Goal: Use online tool/utility: Utilize a website feature to perform a specific function

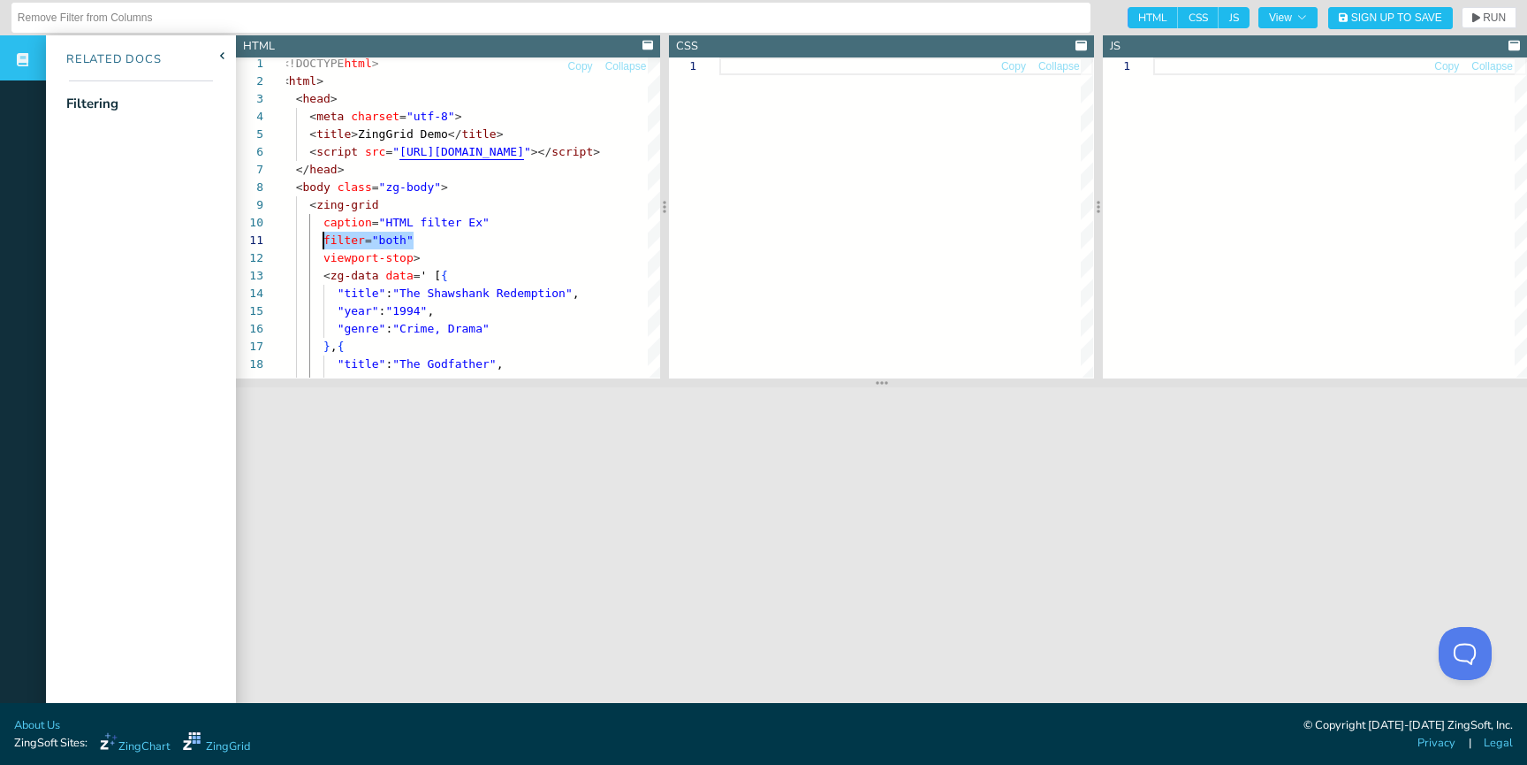
scroll to position [0, 42]
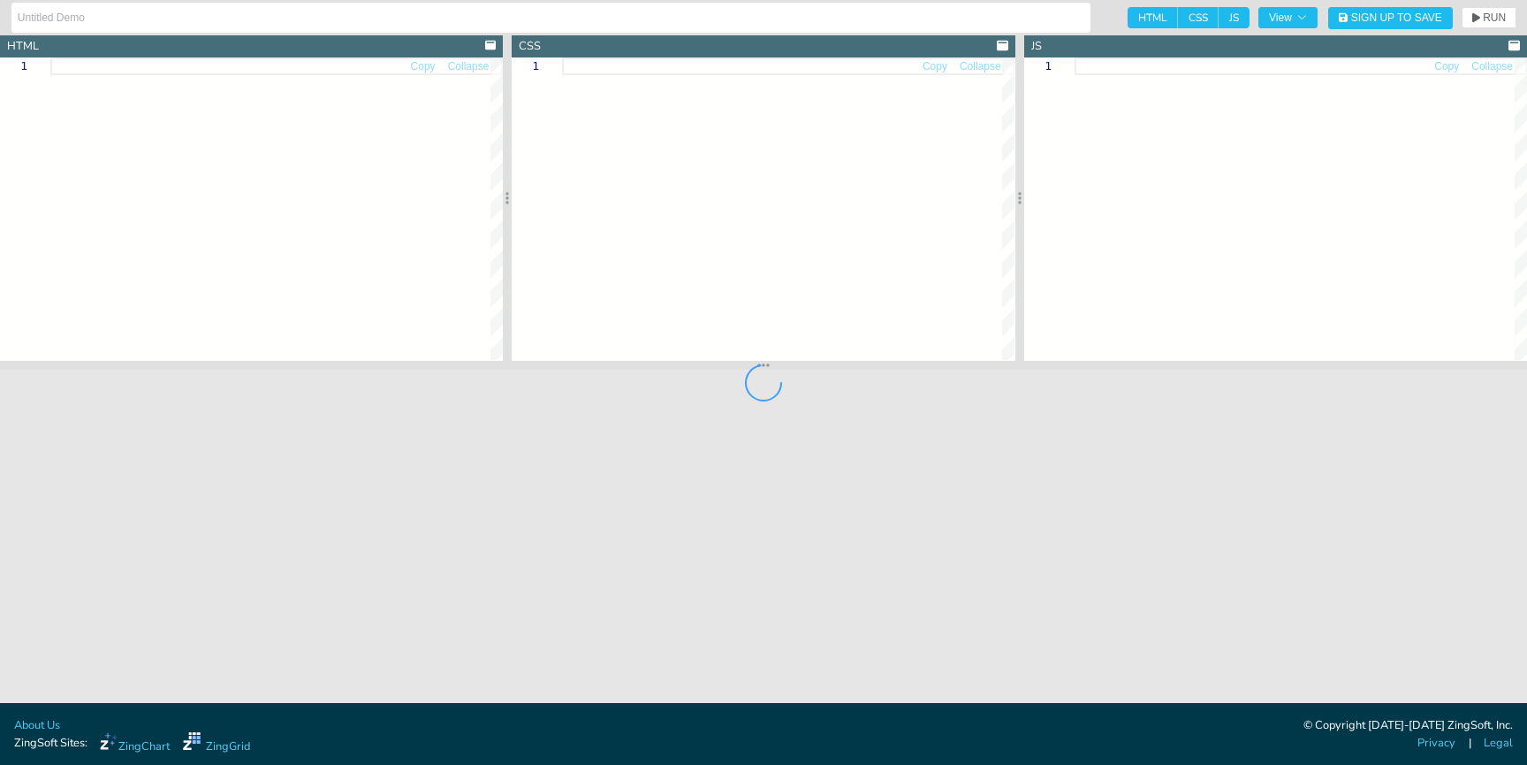
type input "width demo"
type textarea "<!DOCTYPE html> <html> <head> <meta charset="utf-8"> <title>ZingGrid: Basic Tem…"
type textarea "body { background:#e6e6e6; }"
type textarea "// window:load event for Javascript to run after HTML // because this Javascrip…"
type input "column width attribute (component) external demo"
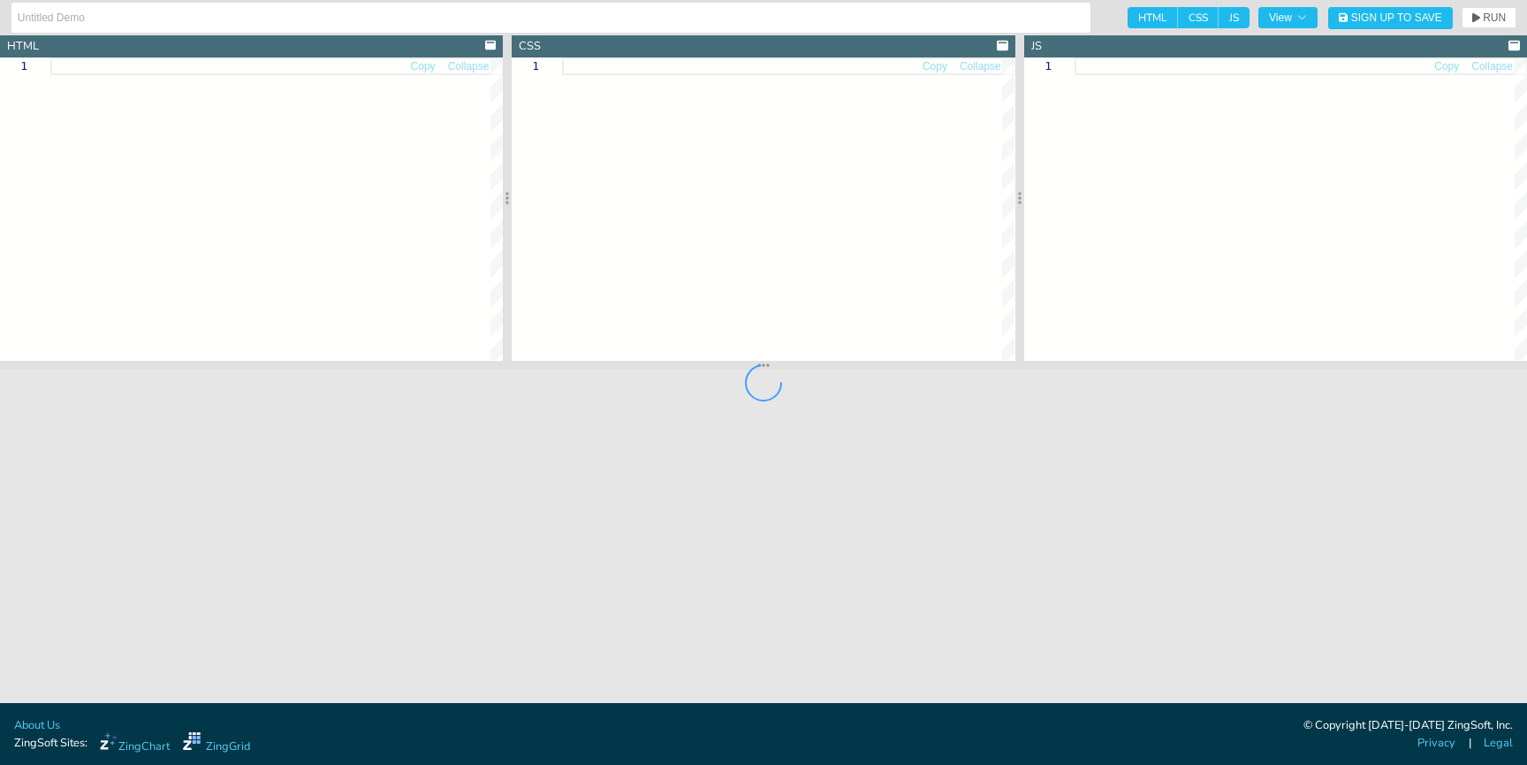
type textarea "<!DOCTYPE html> <html> <head> <meta charset="utf-8"> <title>ZingGrid Demo</titl…"
type textarea "html, body { height:100%; width:100%; margin:0; padding:0; }"
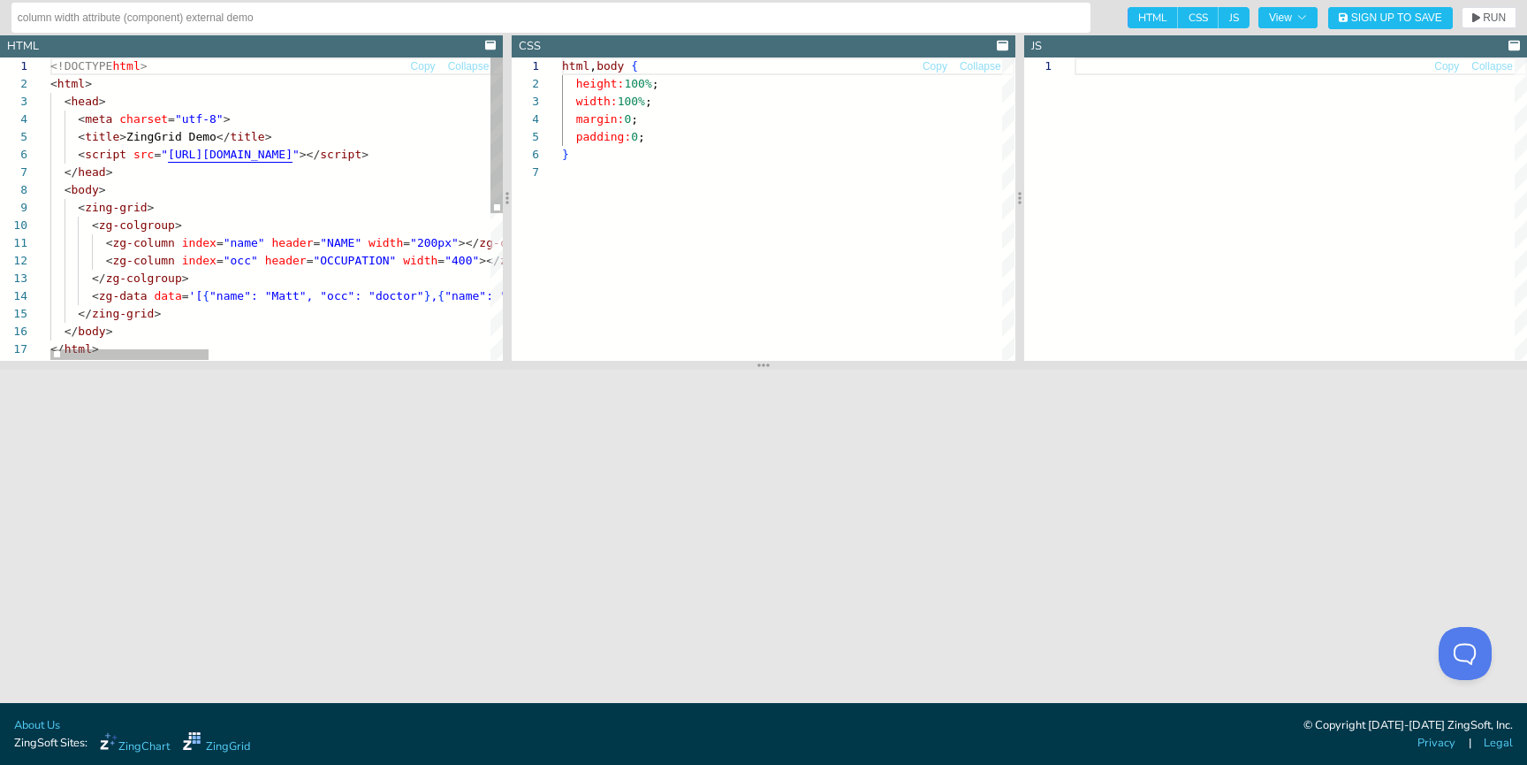
click at [461, 261] on div "<!DOCTYPE html > < html > < head > < meta charset = "utf-8" > < title > ZingGri…" at bounding box center [679, 349] width 1258 height 585
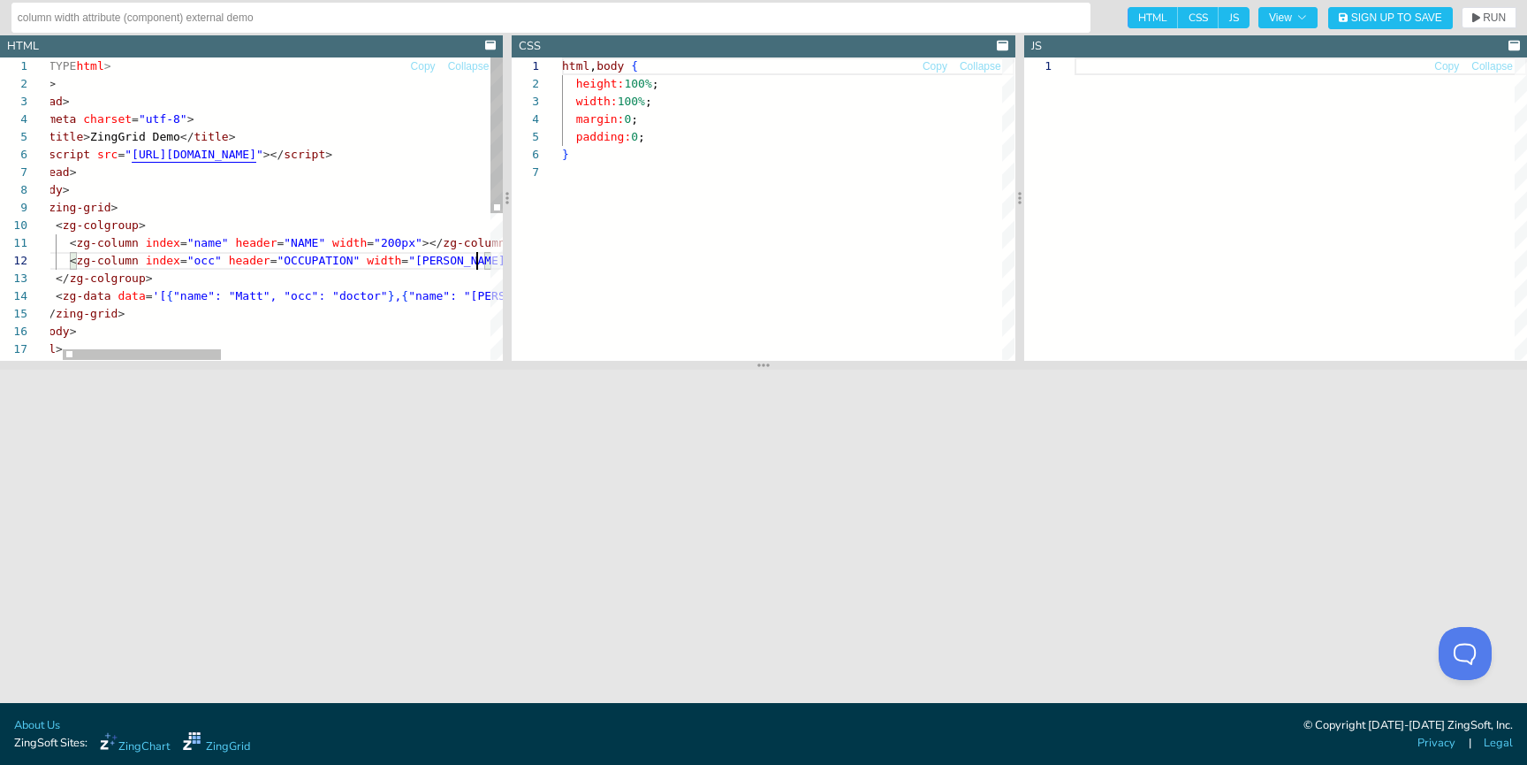
scroll to position [18, 477]
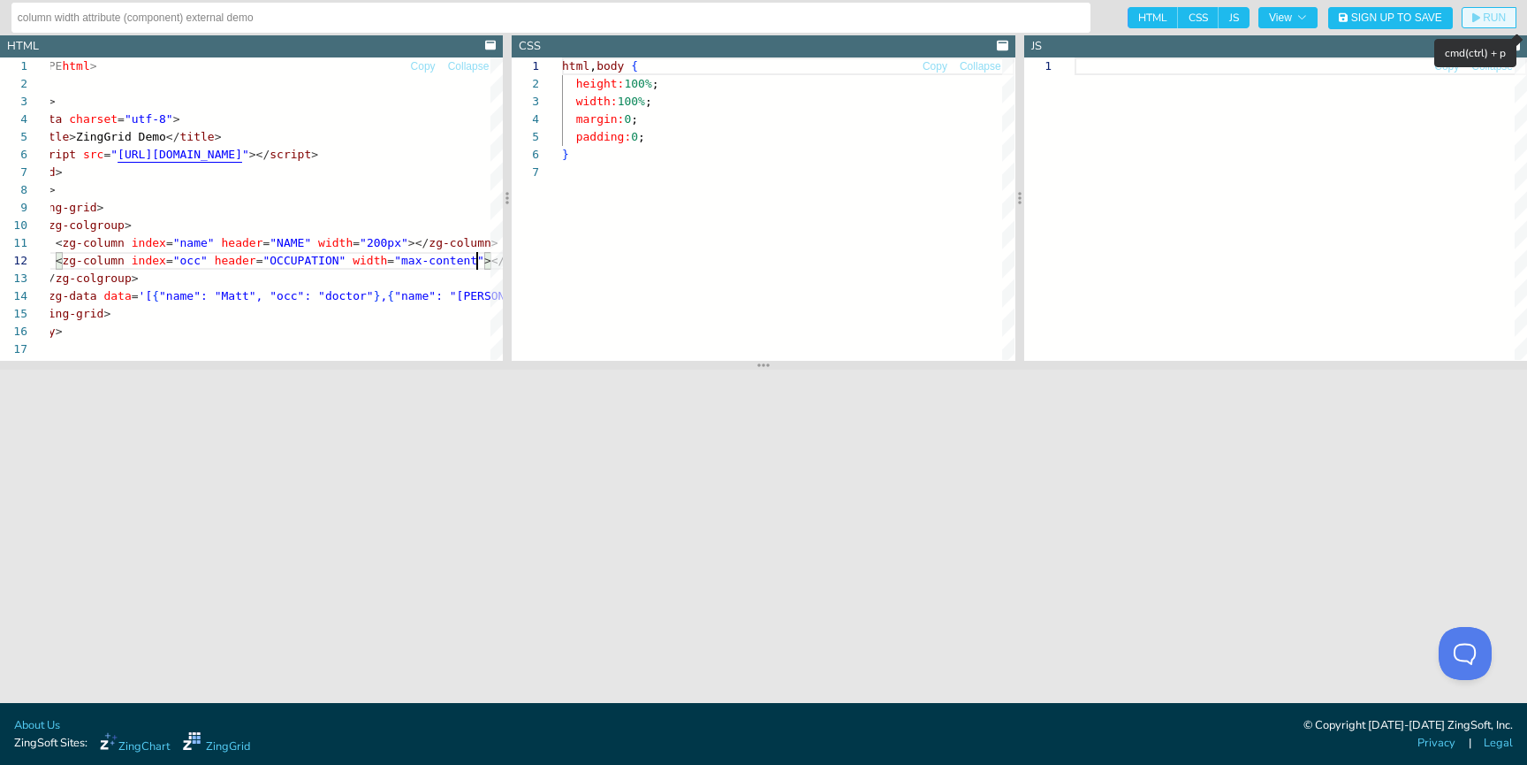
click at [1489, 21] on span "RUN" at bounding box center [1494, 17] width 23 height 11
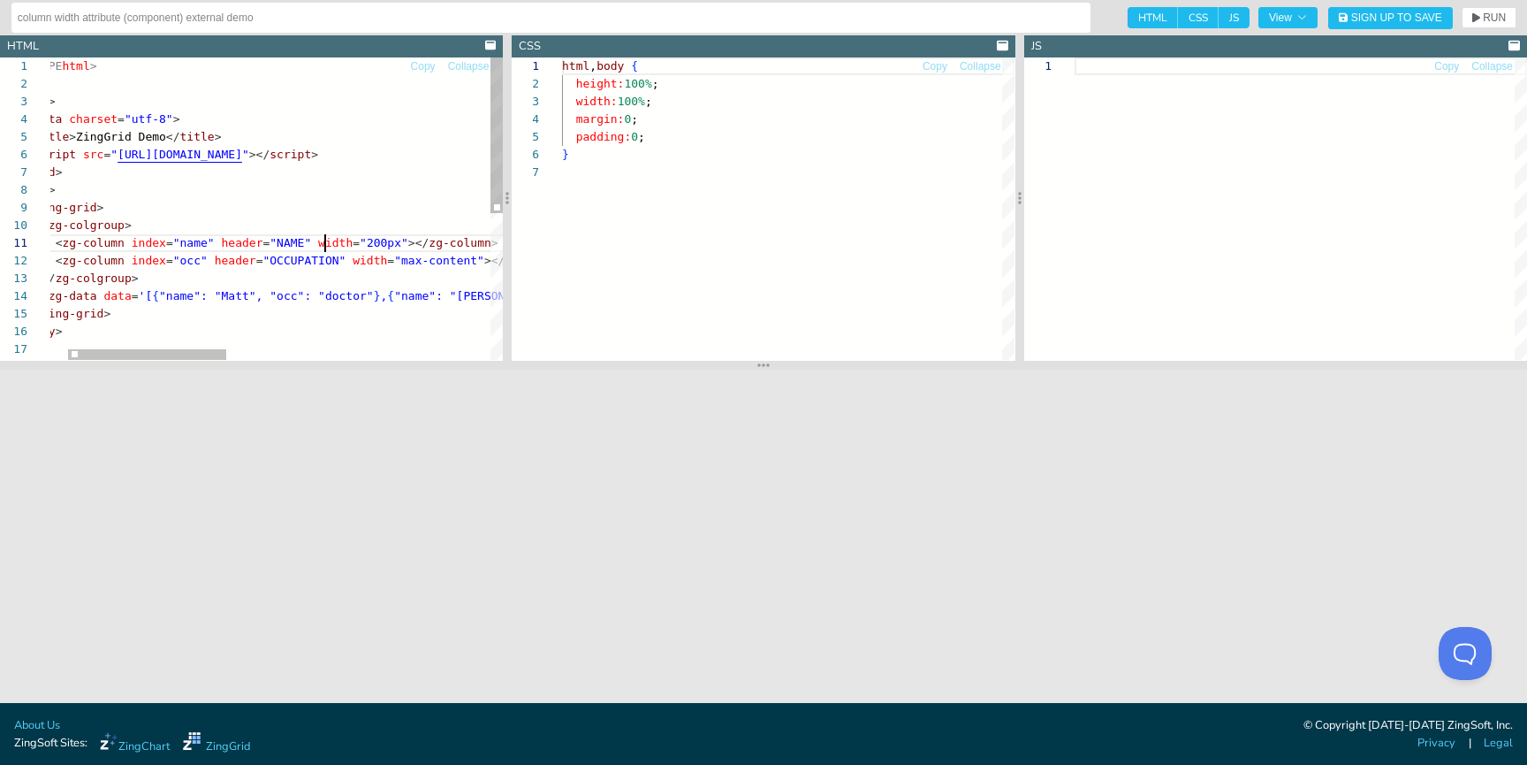
scroll to position [0, 325]
click at [324, 247] on div "<!DOCTYPE html > < html > < head > < meta charset = "utf-8" > < title > ZingGri…" at bounding box center [629, 349] width 1258 height 585
click at [1488, 23] on span "RUN" at bounding box center [1494, 17] width 23 height 11
click at [414, 261] on div "<!DOCTYPE html > < html > < head > < meta charset = "utf-8" > < title > ZingGri…" at bounding box center [629, 349] width 1258 height 585
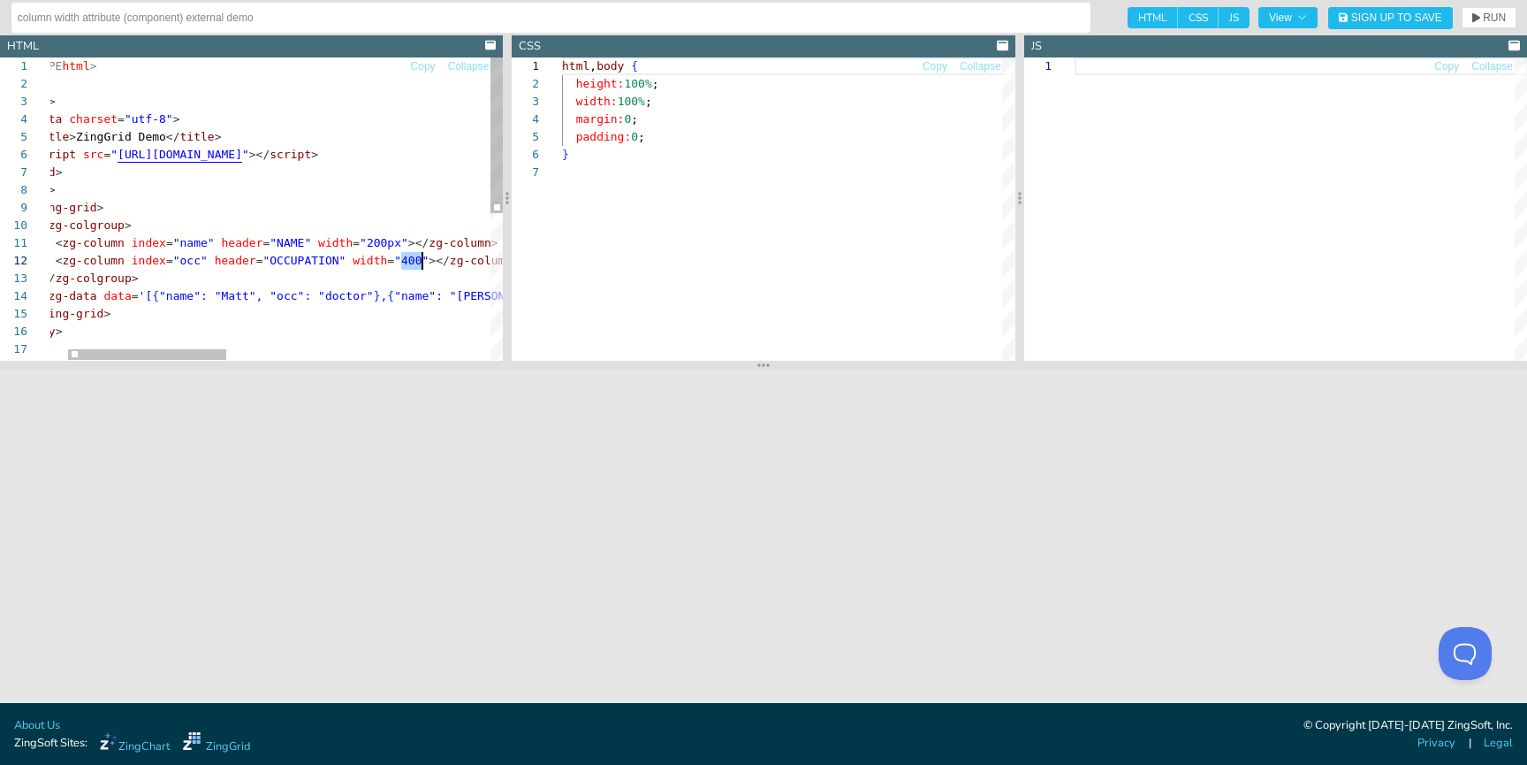
click at [414, 261] on div "<!DOCTYPE html > < html > < head > < meta charset = "utf-8" > < title > ZingGri…" at bounding box center [629, 349] width 1258 height 585
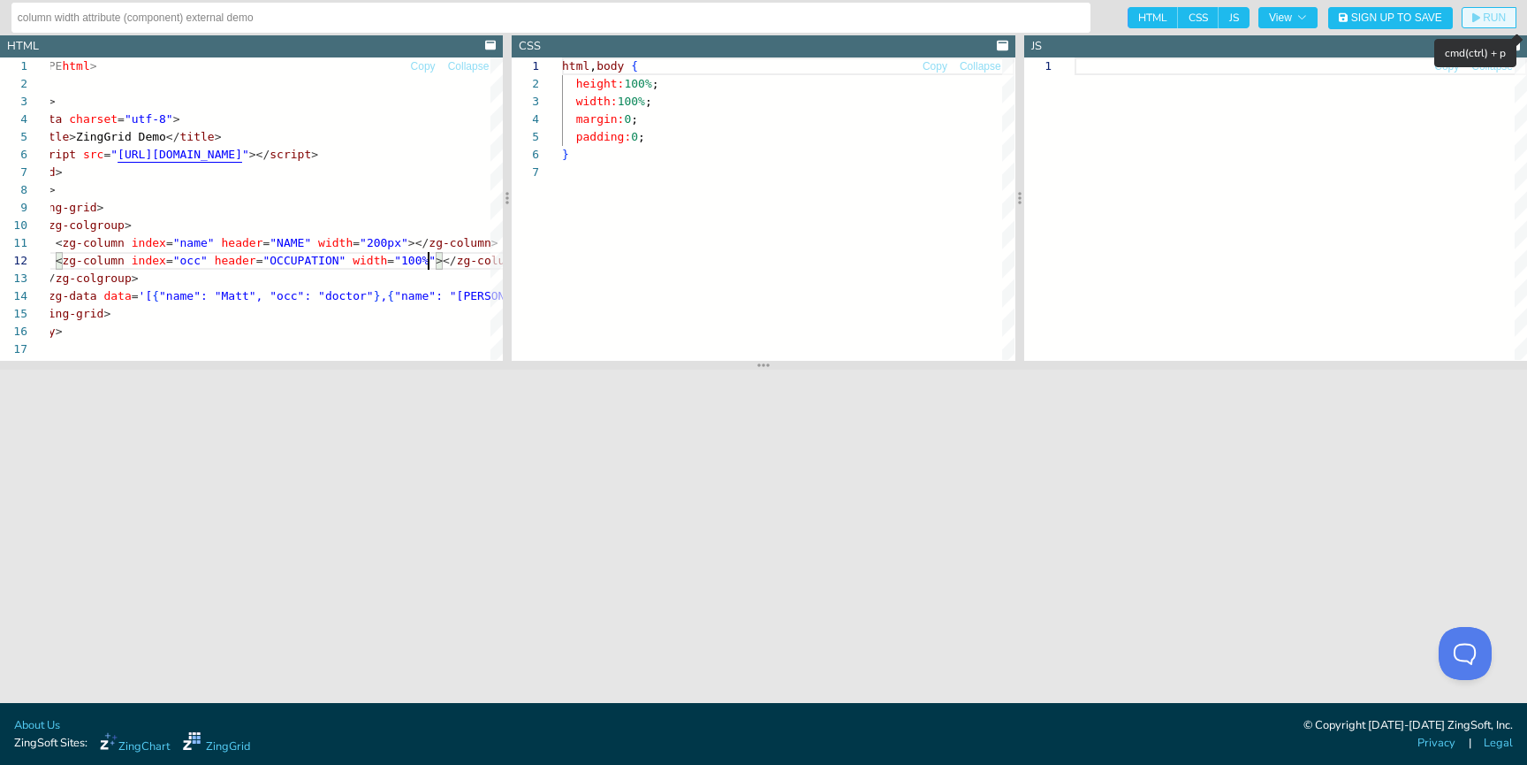
type textarea "<zg-column index="name" header="NAME" width="200px"></zg-column> <zg-column ind…"
click at [1501, 14] on span "RUN" at bounding box center [1494, 17] width 23 height 11
